Goal: Information Seeking & Learning: Compare options

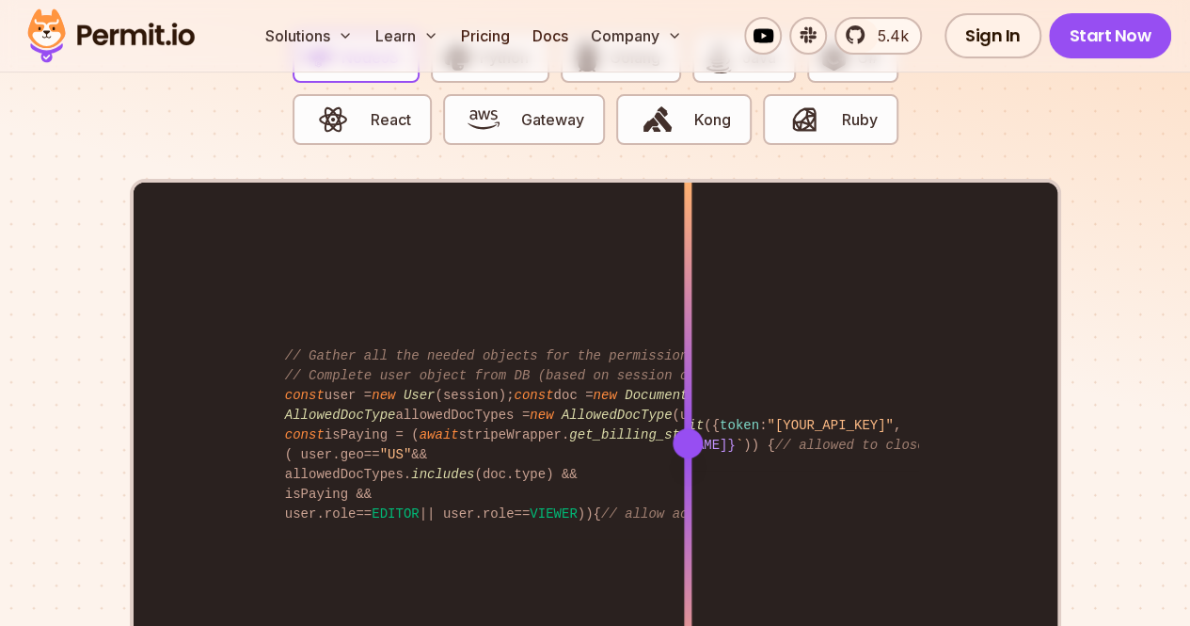
scroll to position [3759, 0]
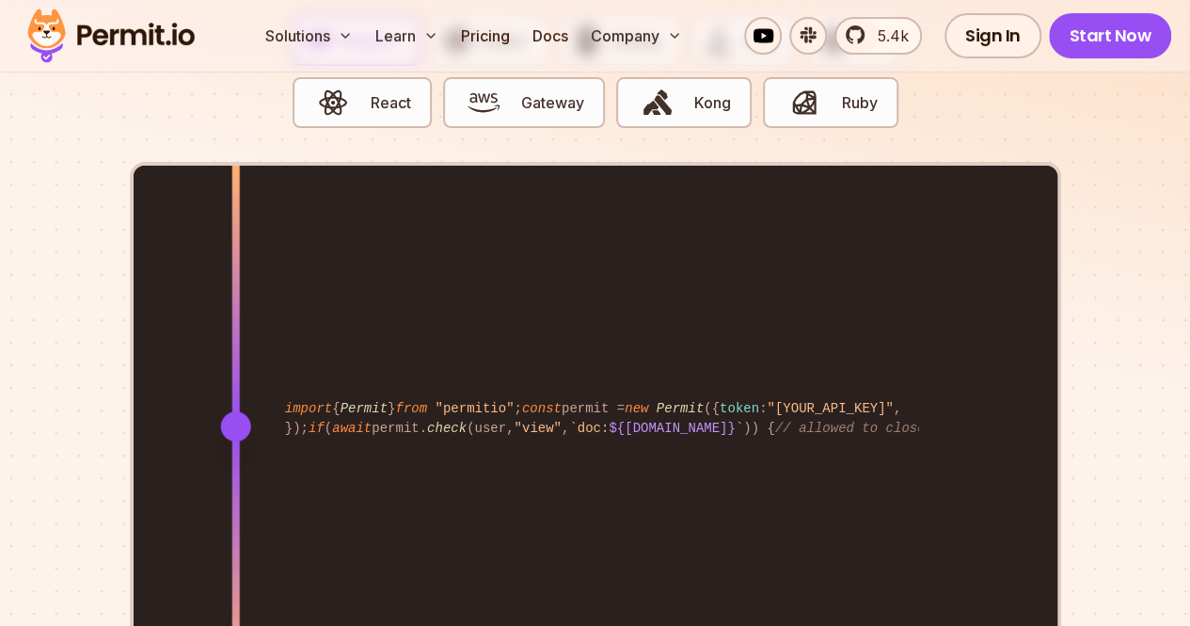
drag, startPoint x: 691, startPoint y: 340, endPoint x: 234, endPoint y: 400, distance: 461.2
click at [234, 400] on div at bounding box center [235, 425] width 8 height 519
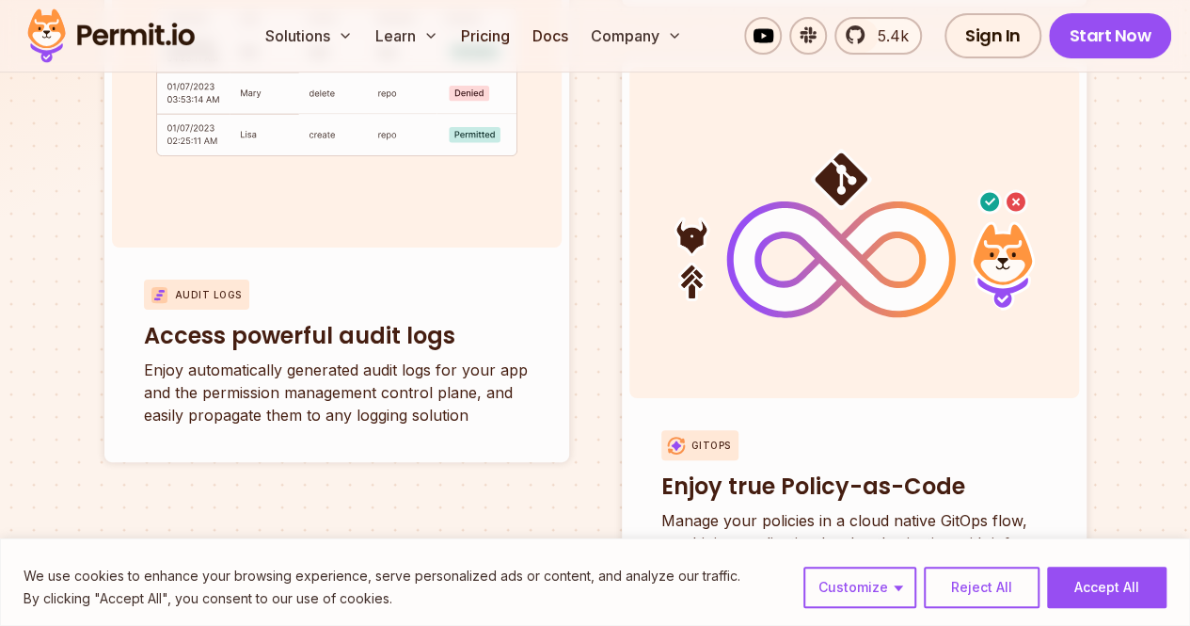
scroll to position [7558, 0]
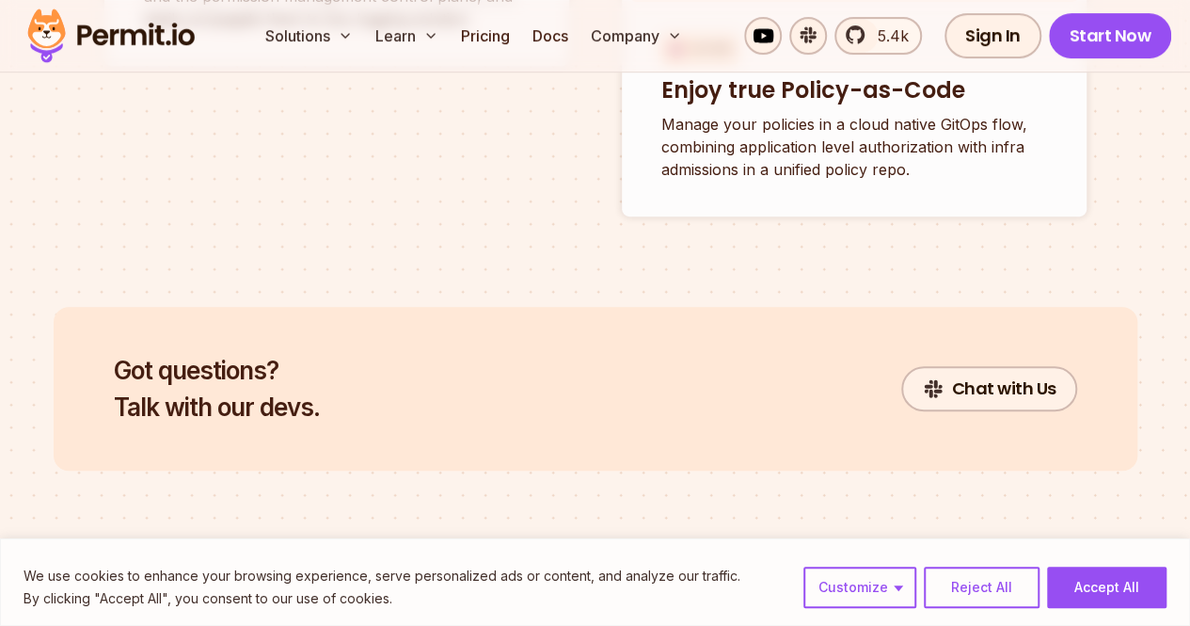
click at [473, 35] on link "Pricing" at bounding box center [485, 36] width 64 height 38
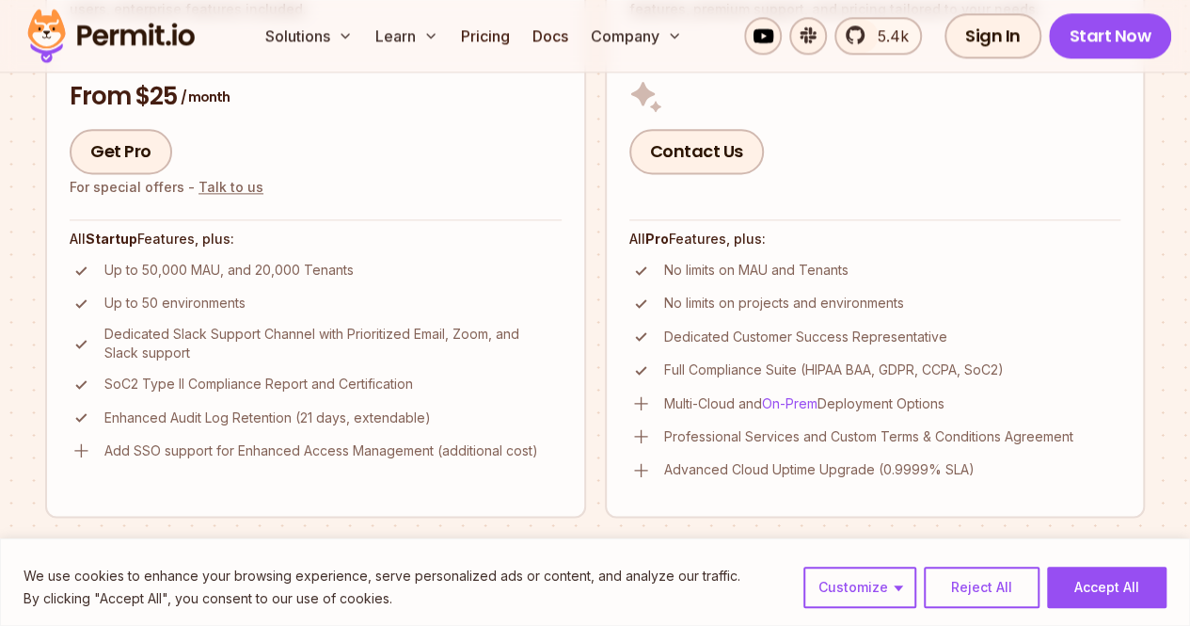
scroll to position [1205, 0]
click at [865, 619] on div "pro" at bounding box center [869, 628] width 22 height 19
click at [828, 612] on button "startup" at bounding box center [818, 629] width 63 height 34
click at [859, 612] on button "pro" at bounding box center [869, 629] width 38 height 34
click at [826, 619] on div "startup" at bounding box center [818, 628] width 48 height 19
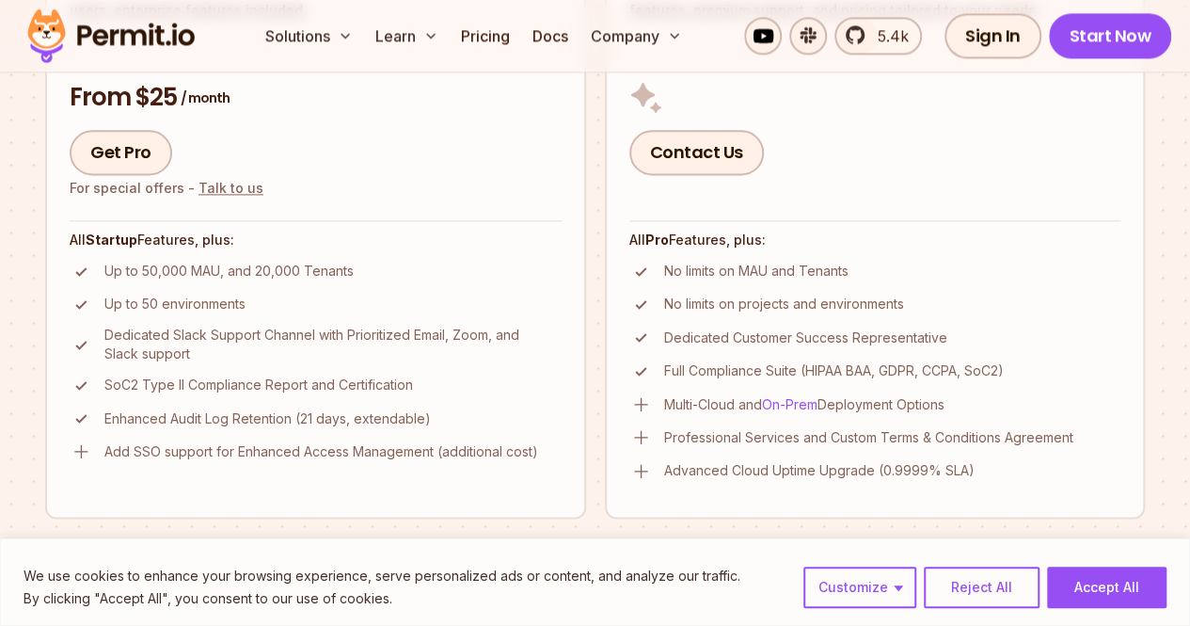
click at [858, 619] on div "pro" at bounding box center [869, 628] width 22 height 19
click at [832, 619] on div "startup" at bounding box center [818, 628] width 48 height 19
click at [873, 619] on div "pro" at bounding box center [869, 628] width 22 height 19
click at [833, 619] on div "startup" at bounding box center [818, 628] width 48 height 19
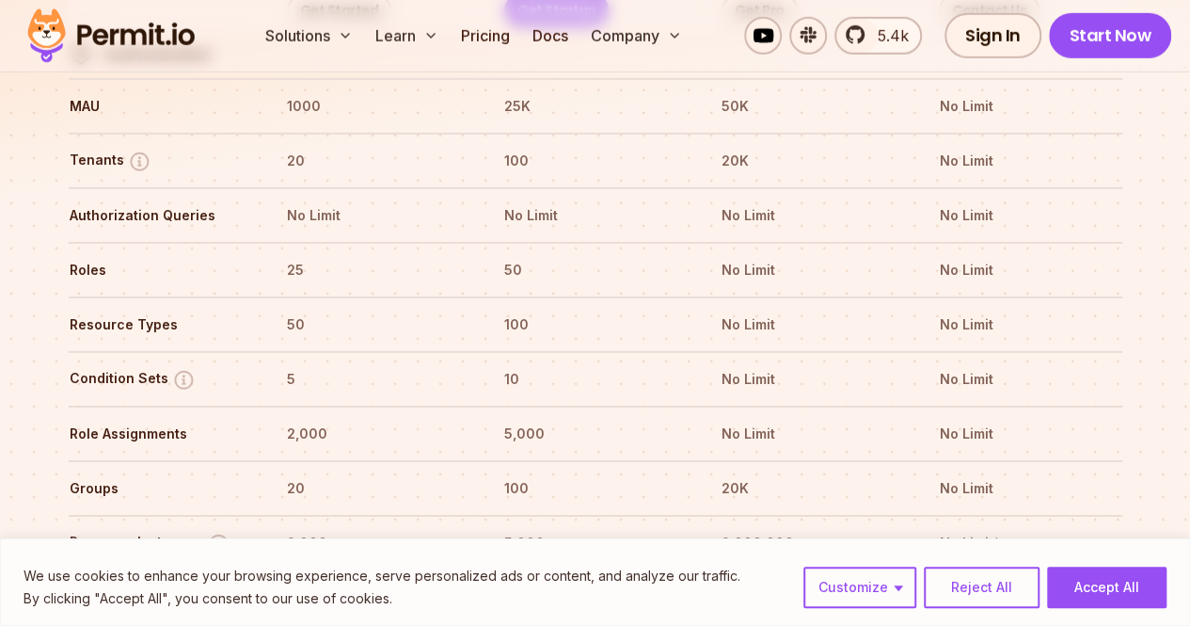
scroll to position [3331, 0]
